Goal: Entertainment & Leisure: Consume media (video, audio)

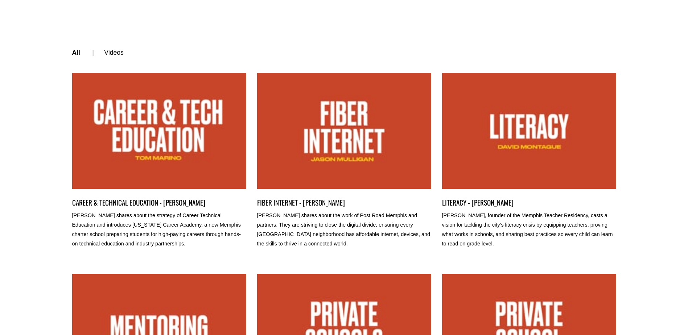
click at [131, 203] on link "CAREER & TECHNICAL EDUCATION - [PERSON_NAME]" at bounding box center [159, 203] width 174 height 10
click at [317, 204] on link "FIBER INTERNET - [PERSON_NAME]" at bounding box center [344, 203] width 174 height 10
